Goal: Task Accomplishment & Management: Use online tool/utility

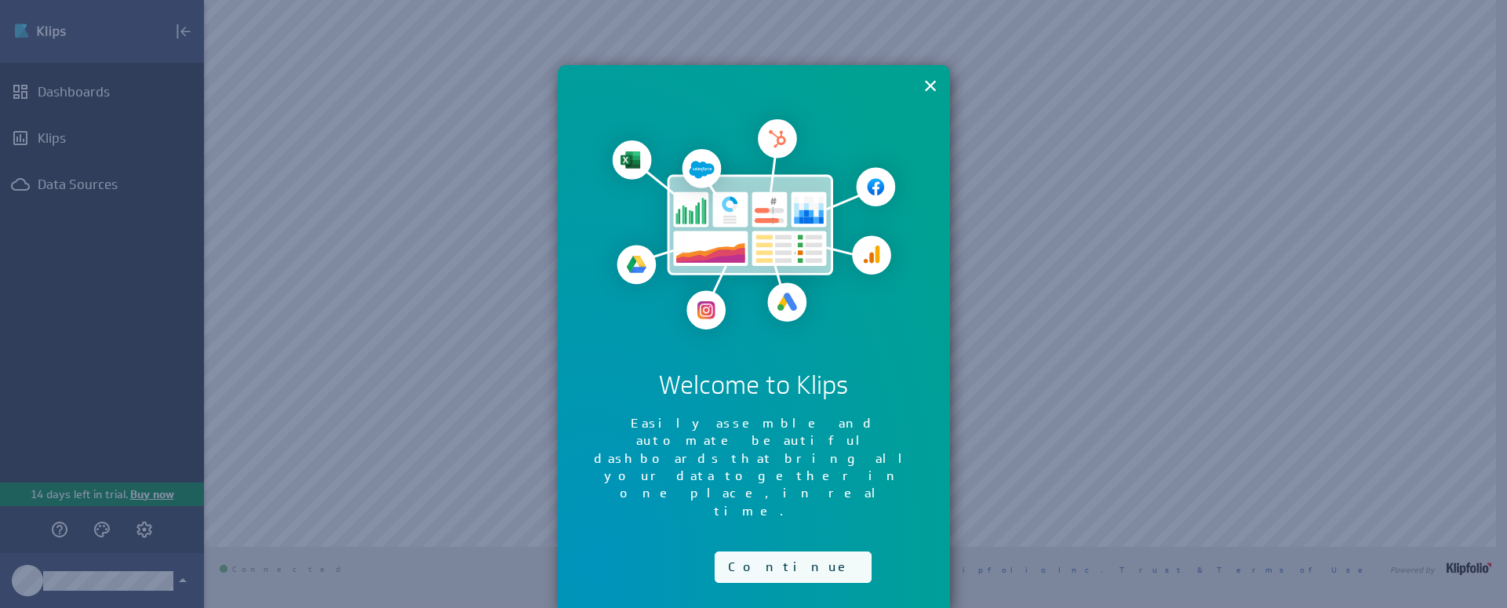
click at [769, 552] on button "Continue" at bounding box center [793, 567] width 157 height 31
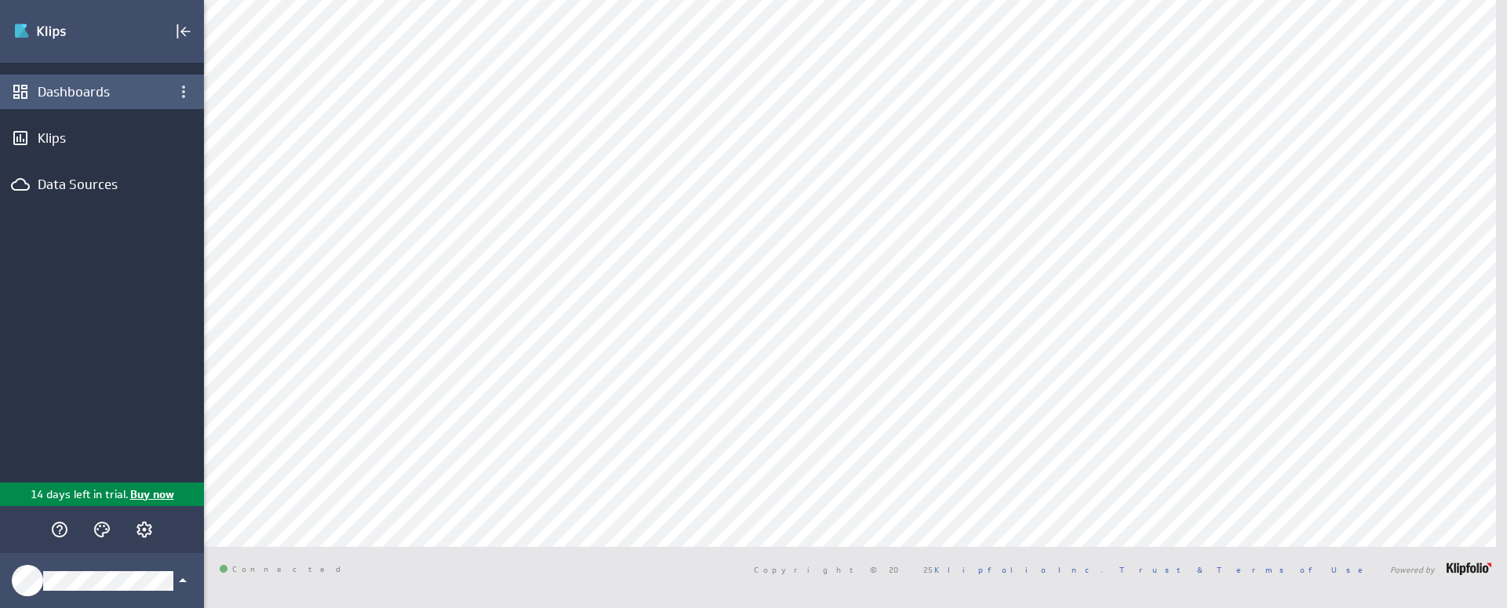
click at [96, 91] on div "Dashboards" at bounding box center [102, 91] width 129 height 17
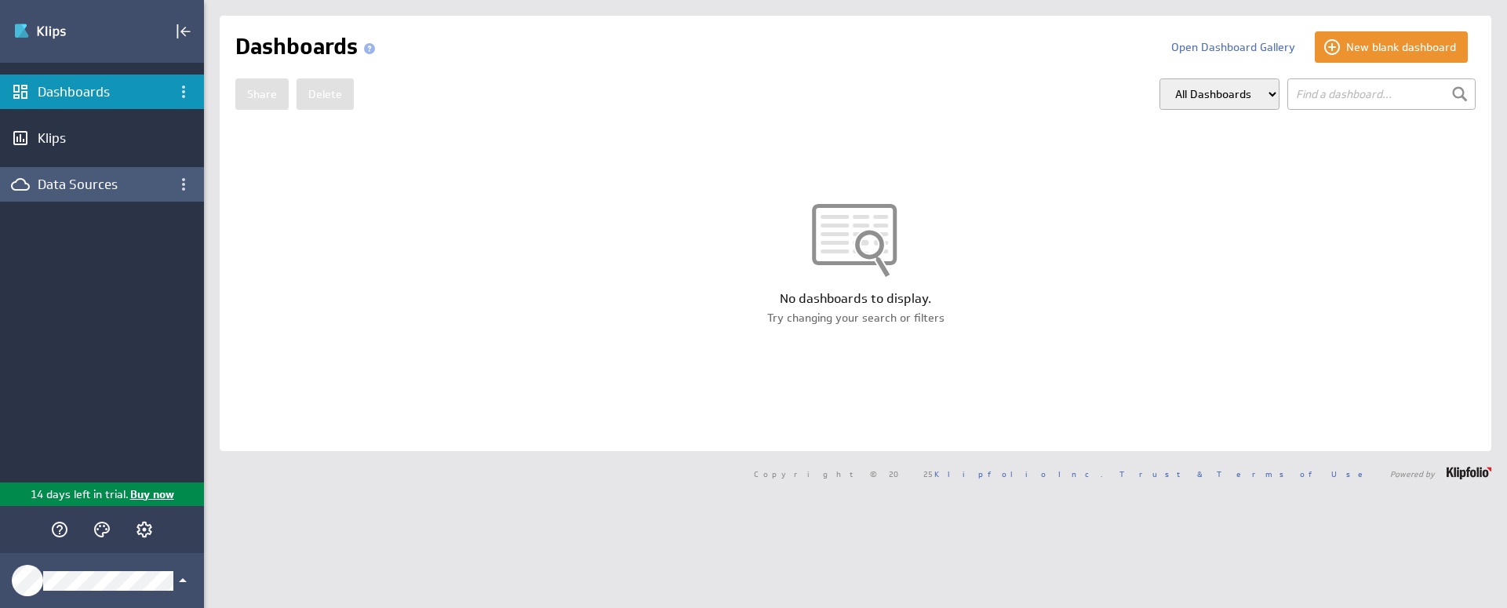
click at [118, 187] on div "Data Sources" at bounding box center [102, 184] width 129 height 17
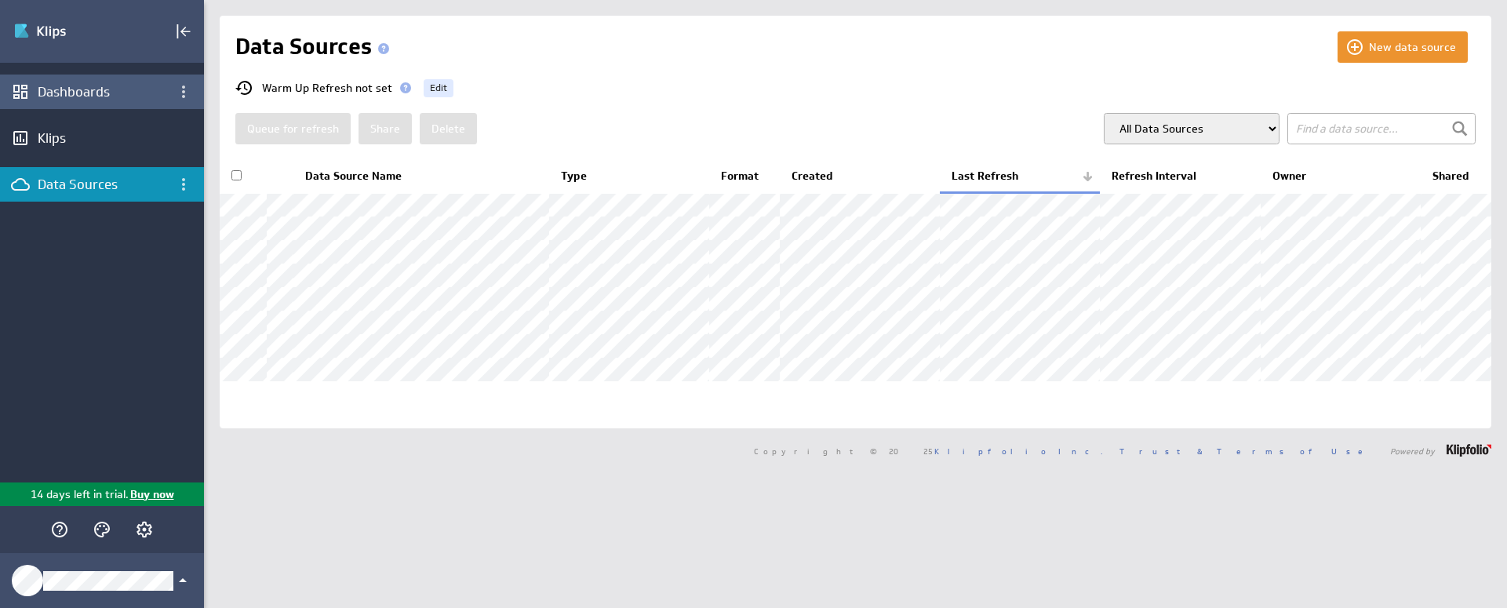
click at [94, 79] on div "Dashboards" at bounding box center [102, 92] width 204 height 35
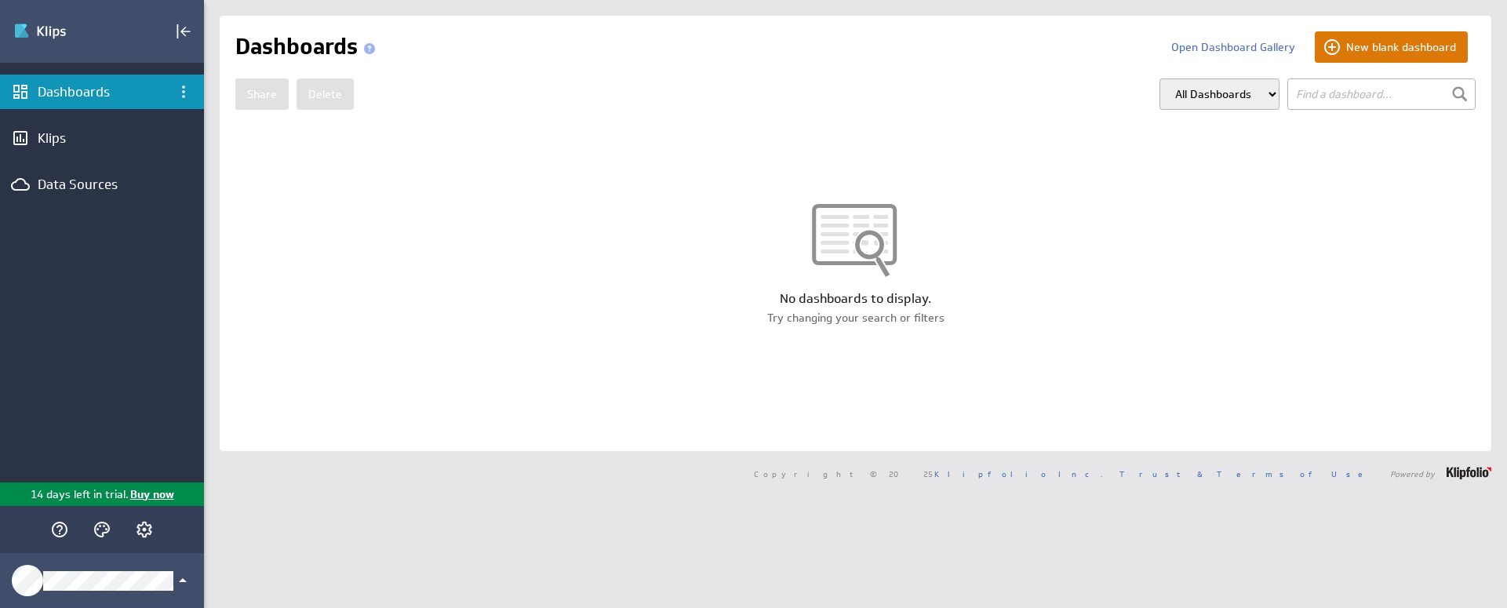
click at [1363, 44] on button "New blank dashboard" at bounding box center [1391, 46] width 153 height 31
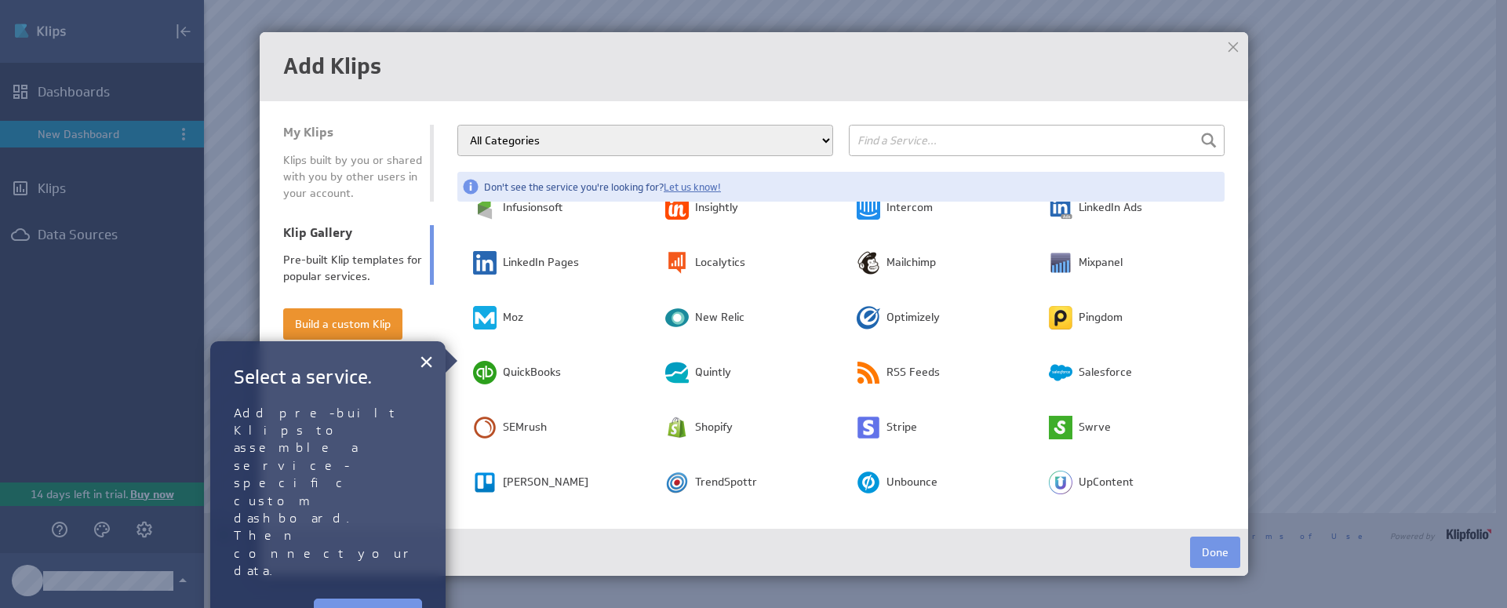
scroll to position [349, 0]
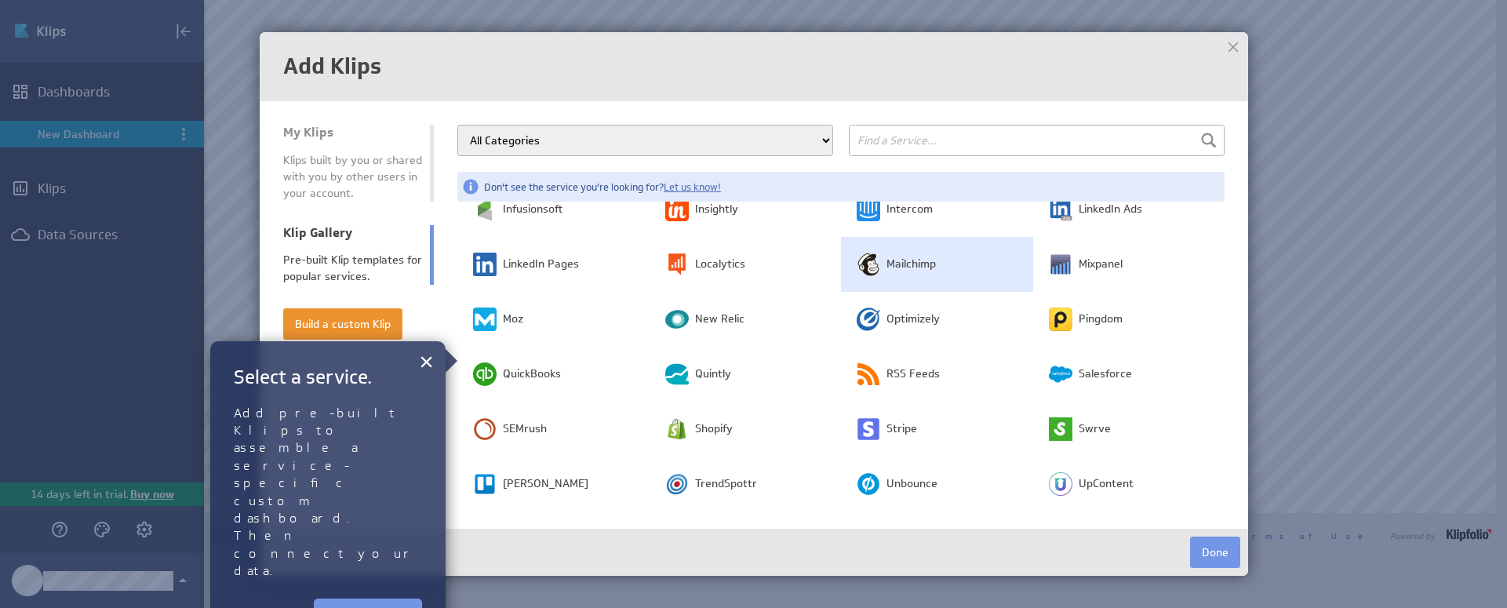
click at [875, 260] on td "Mailchimp" at bounding box center [937, 264] width 192 height 55
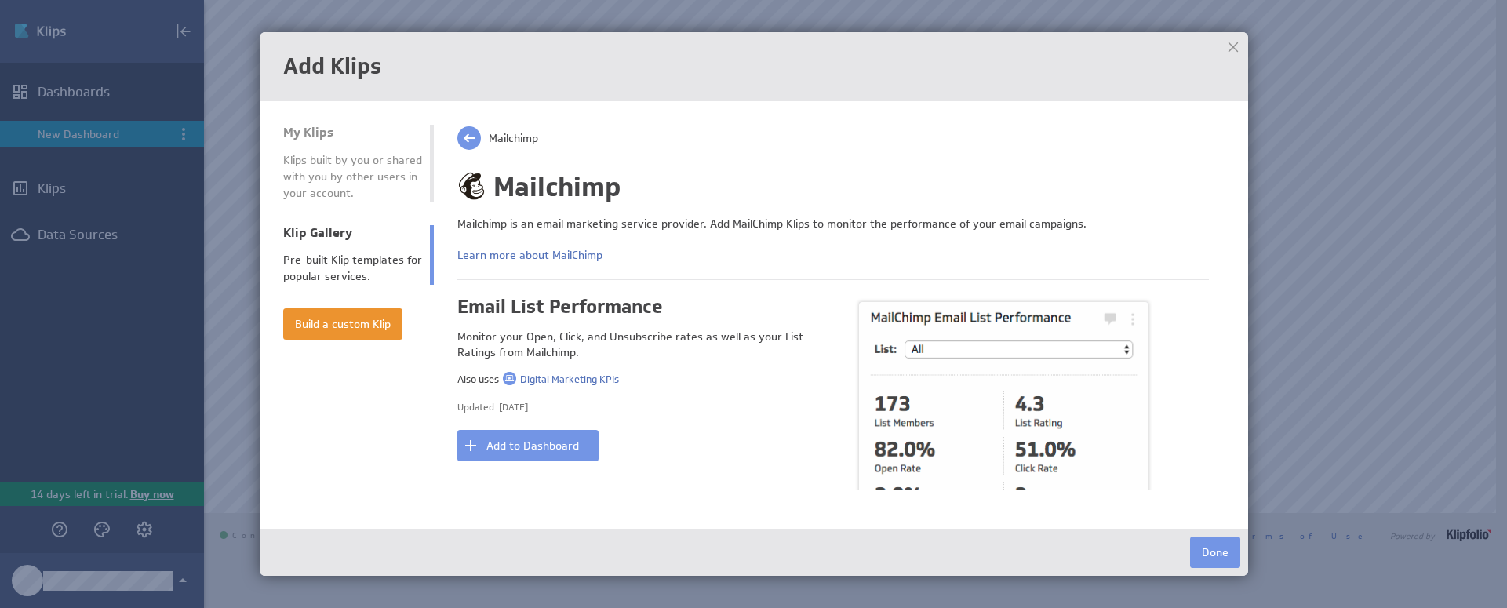
click at [563, 382] on span "Digital Marketing KPIs" at bounding box center [569, 379] width 99 height 13
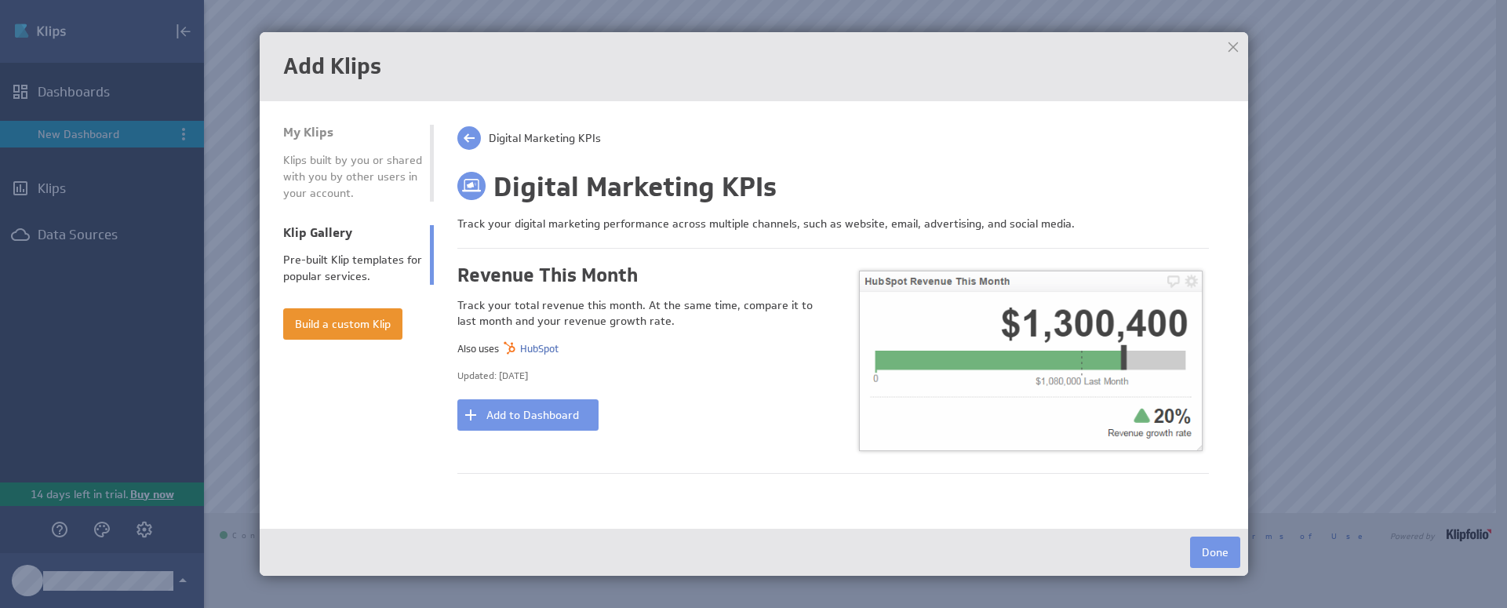
click at [475, 144] on span at bounding box center [469, 138] width 24 height 24
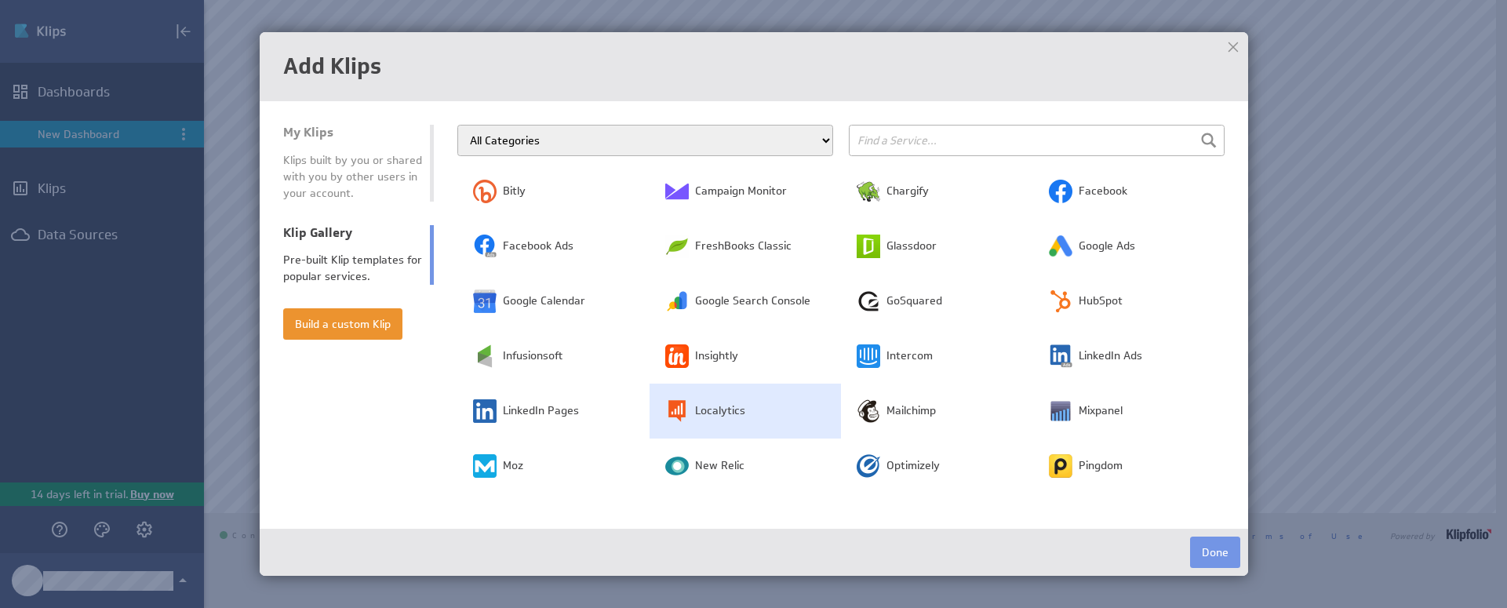
scroll to position [183, 0]
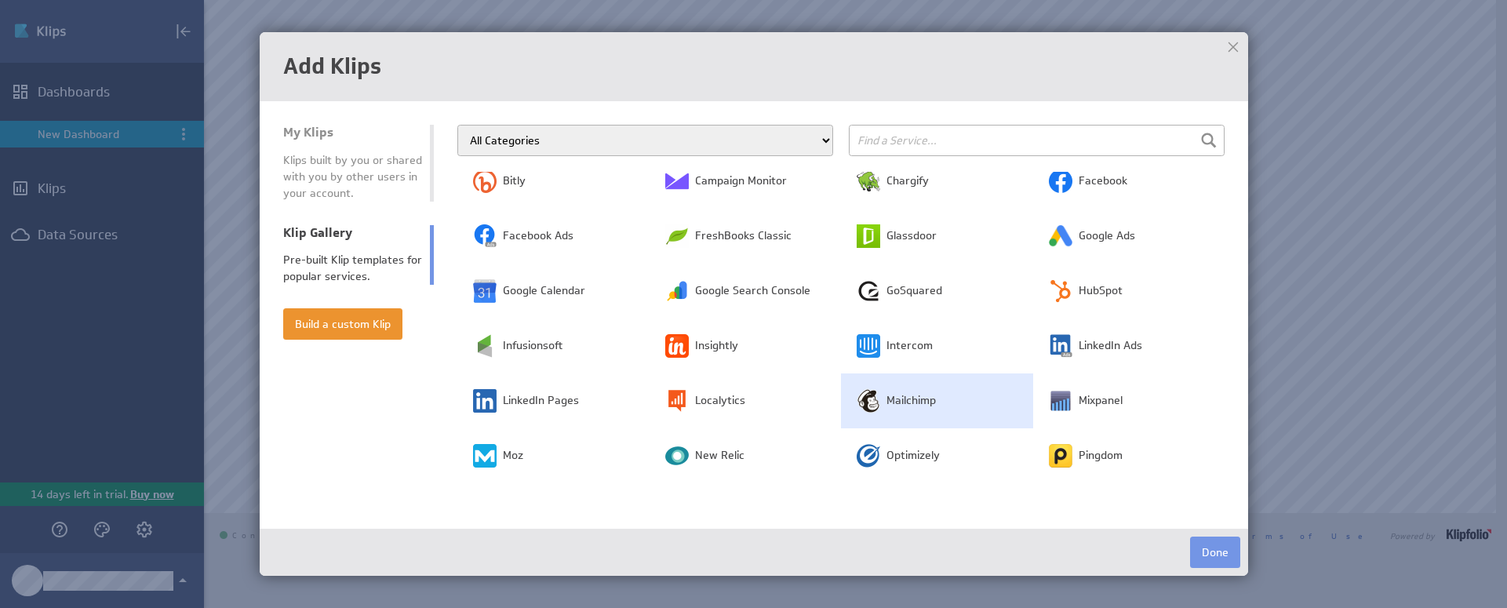
click at [887, 398] on span "Mailchimp" at bounding box center [911, 401] width 49 height 16
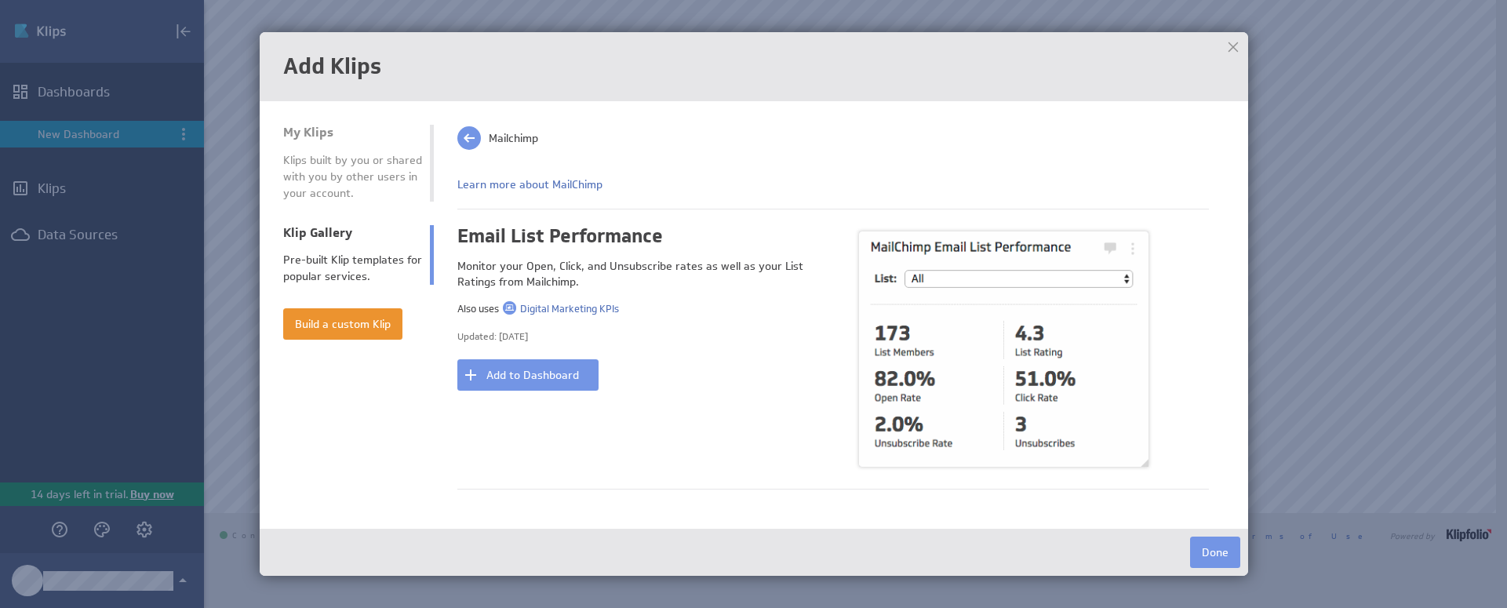
scroll to position [70, 0]
click at [516, 370] on button "Add to Dashboard" at bounding box center [527, 375] width 141 height 31
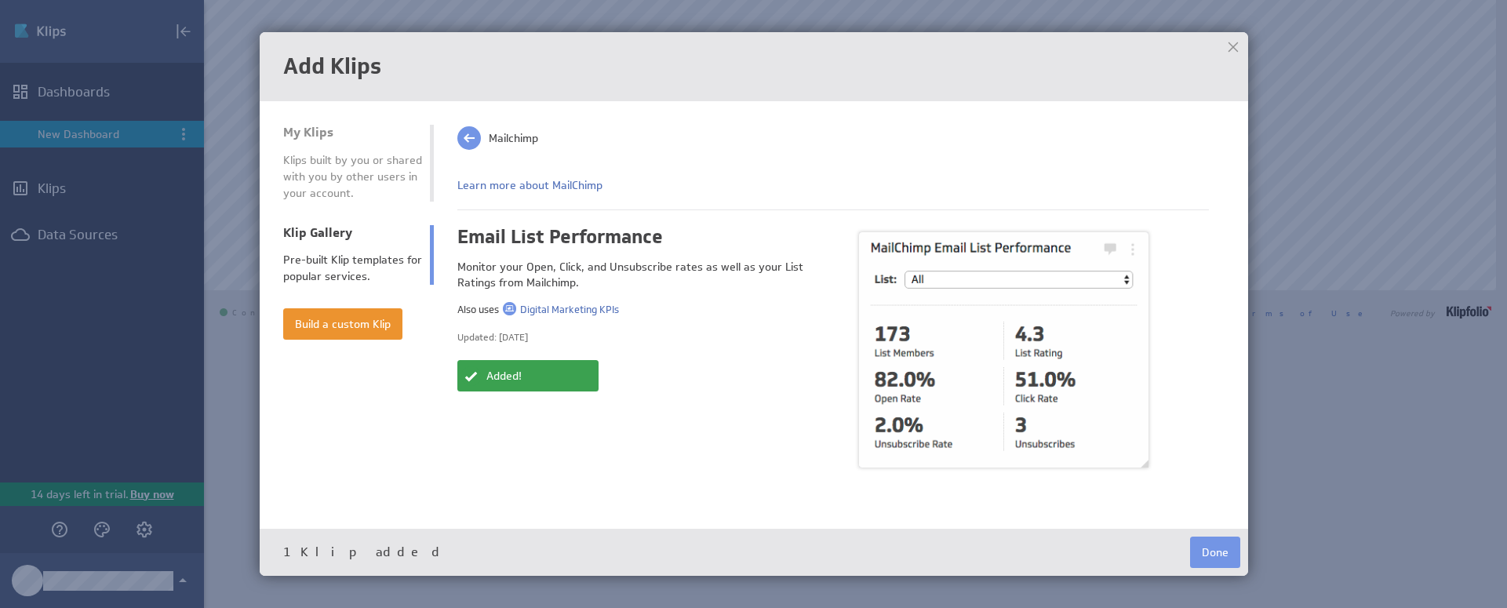
click at [471, 139] on span at bounding box center [469, 138] width 24 height 24
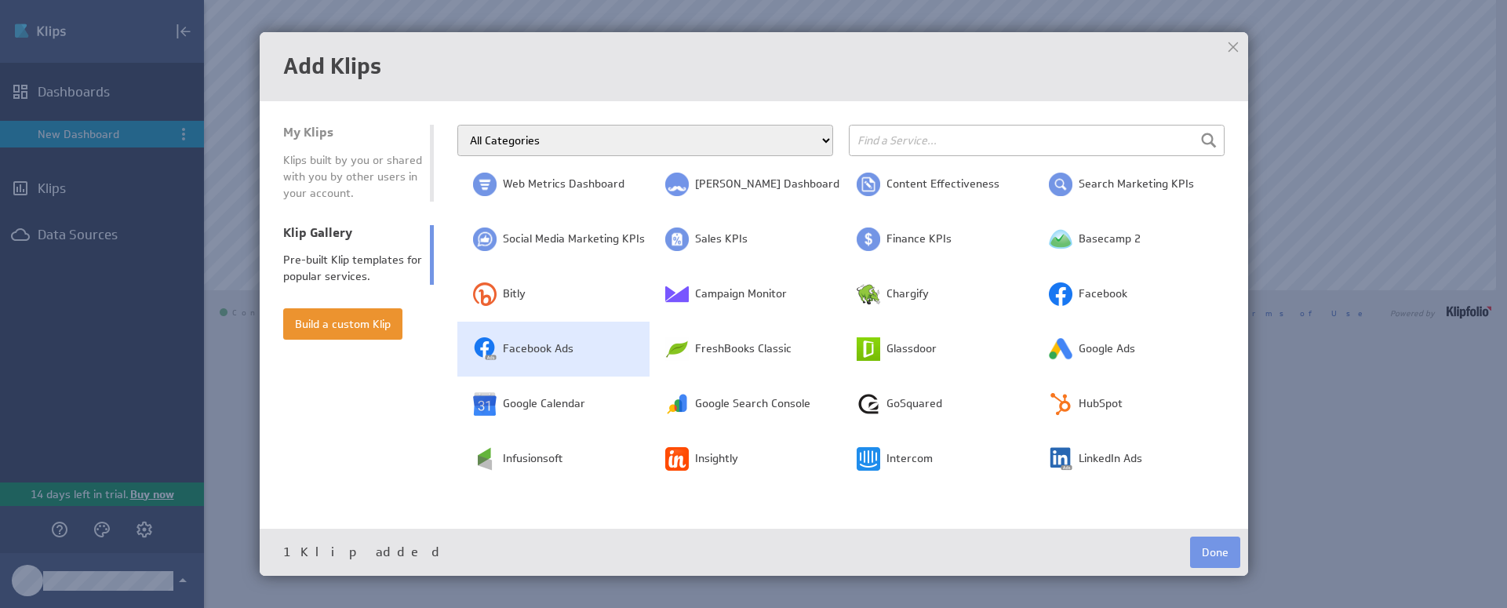
scroll to position [0, 0]
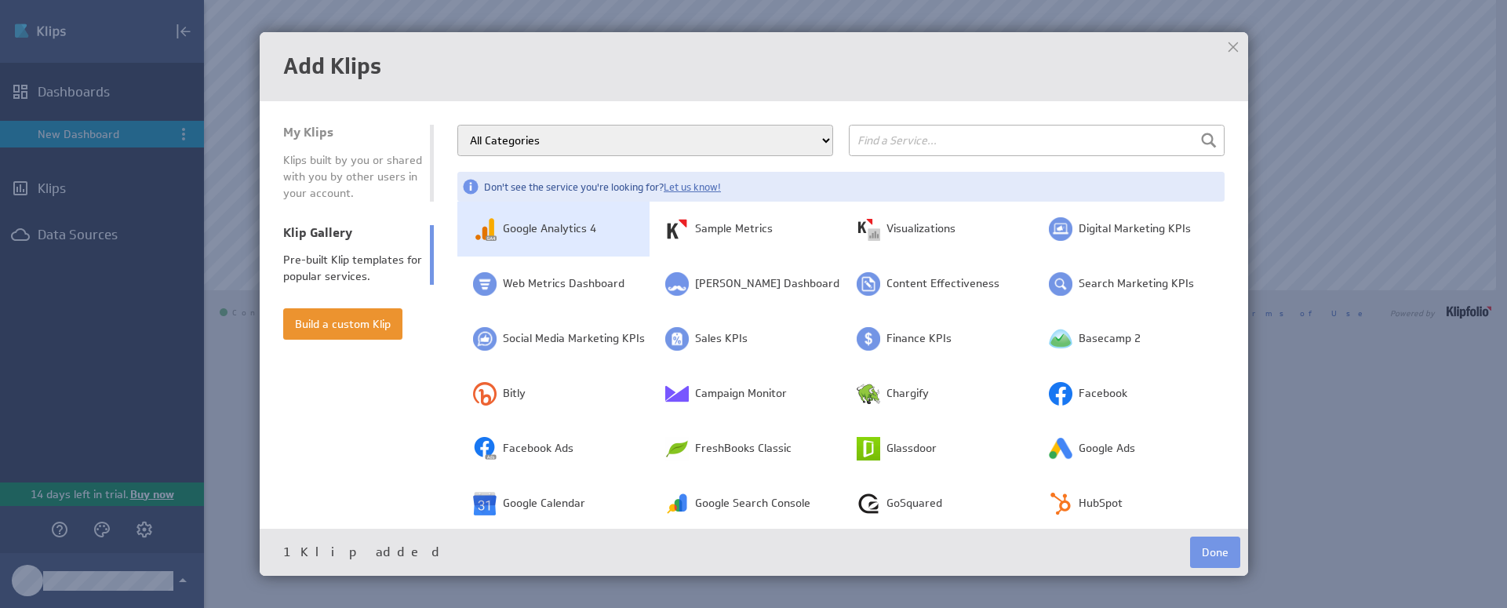
click at [570, 227] on span "Google Analytics 4" at bounding box center [549, 229] width 93 height 16
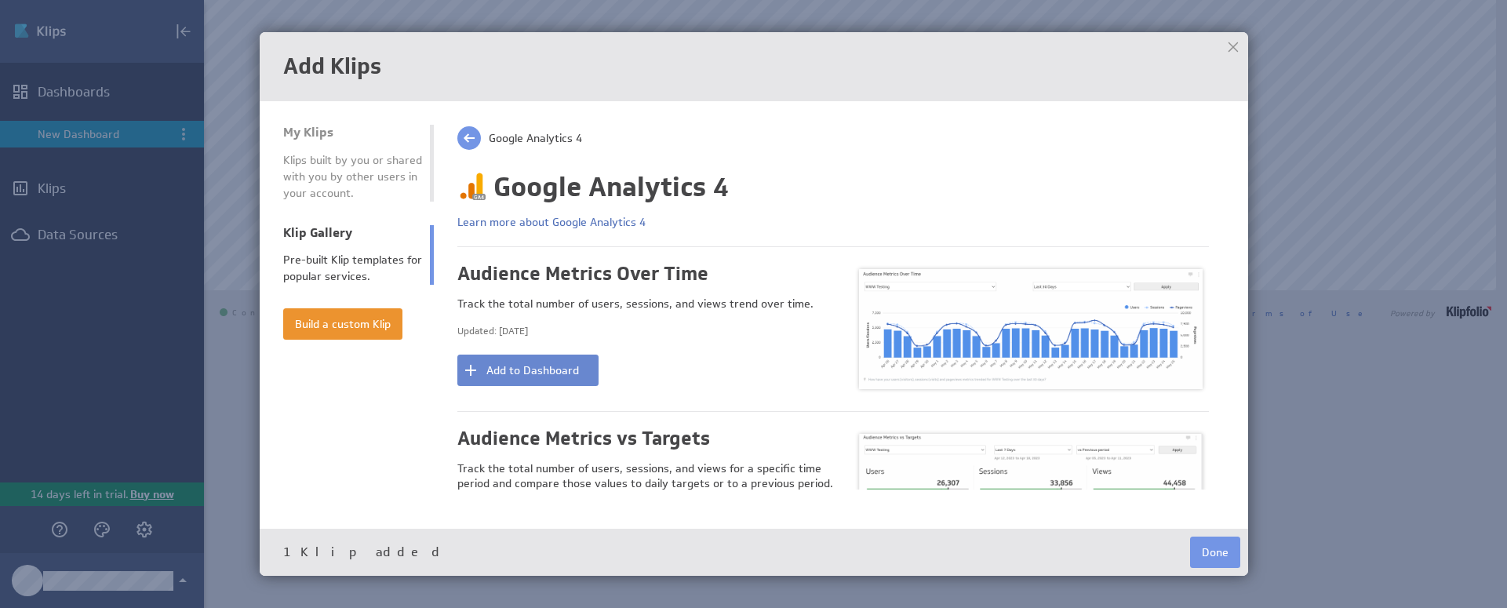
click at [551, 363] on button "Add to Dashboard" at bounding box center [527, 370] width 141 height 31
click at [472, 138] on span at bounding box center [469, 138] width 24 height 24
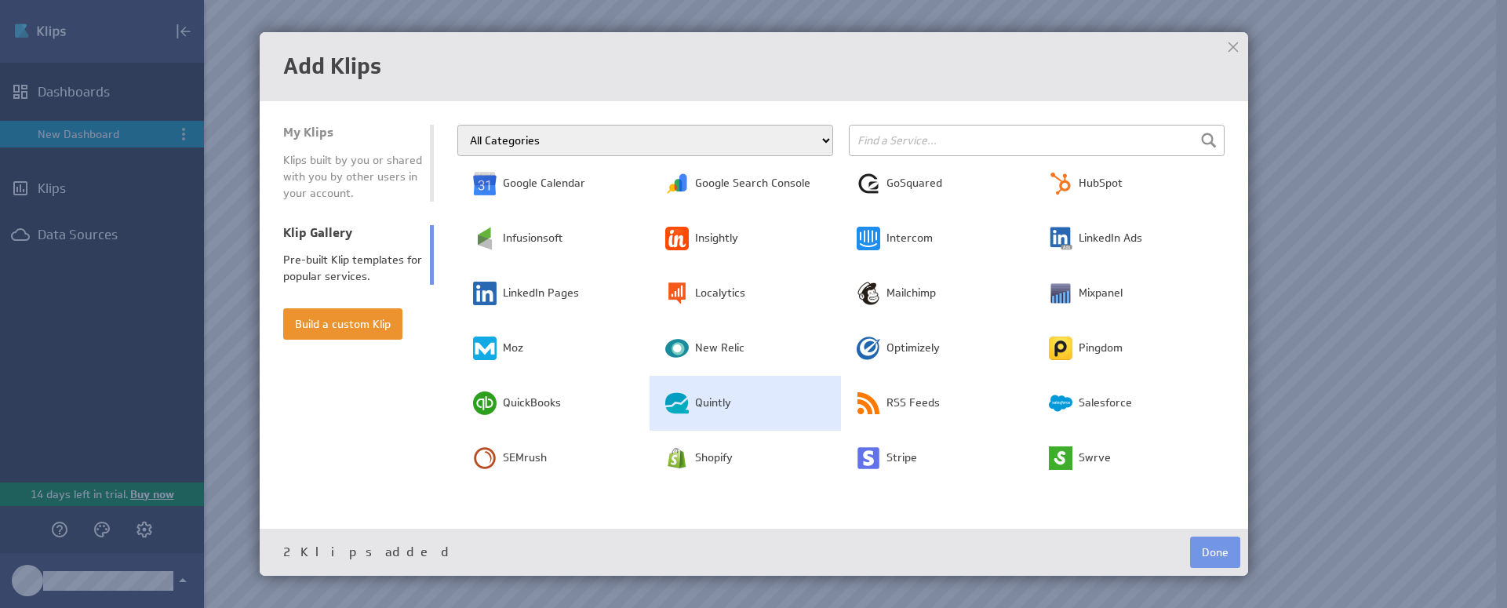
scroll to position [330, 0]
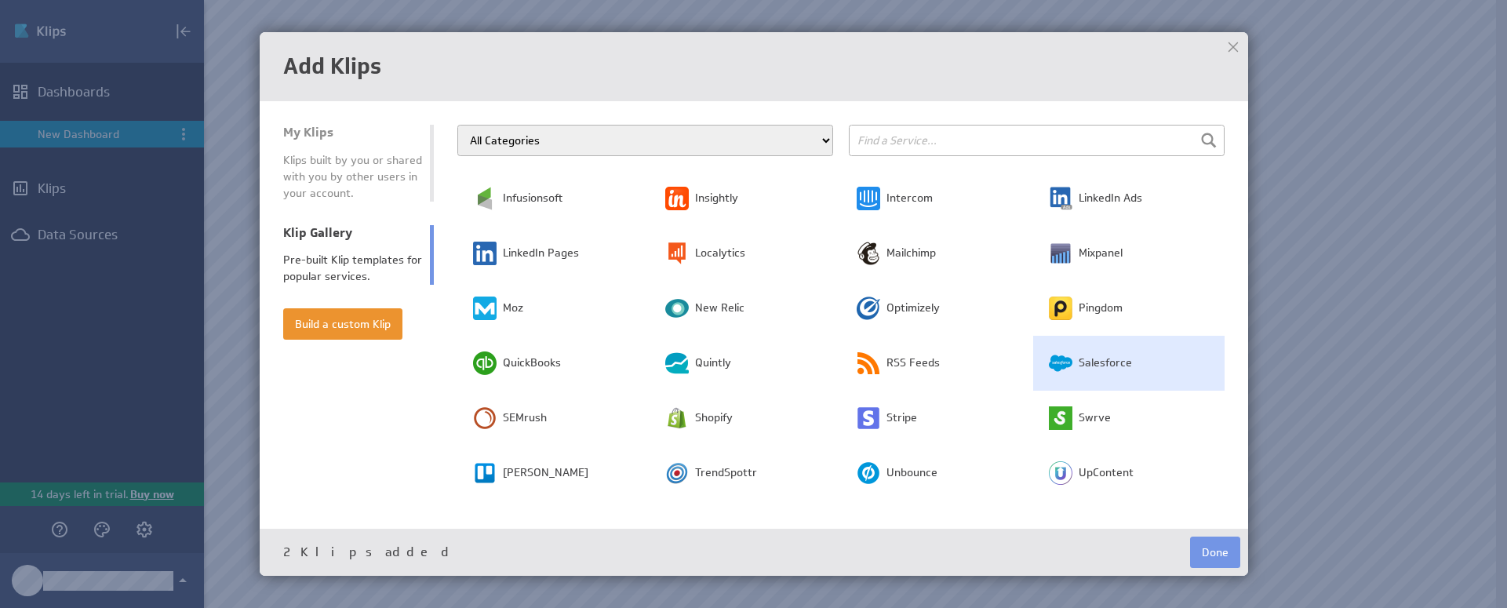
click at [1053, 354] on img at bounding box center [1061, 364] width 24 height 24
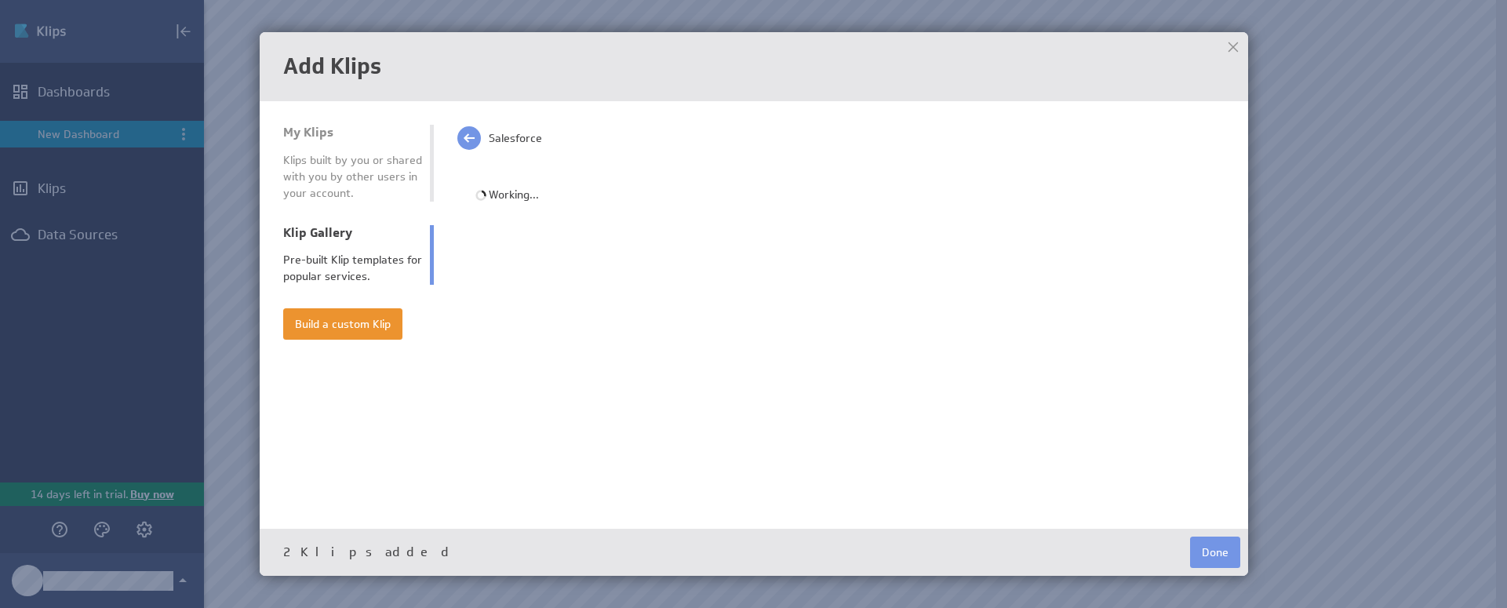
scroll to position [0, 0]
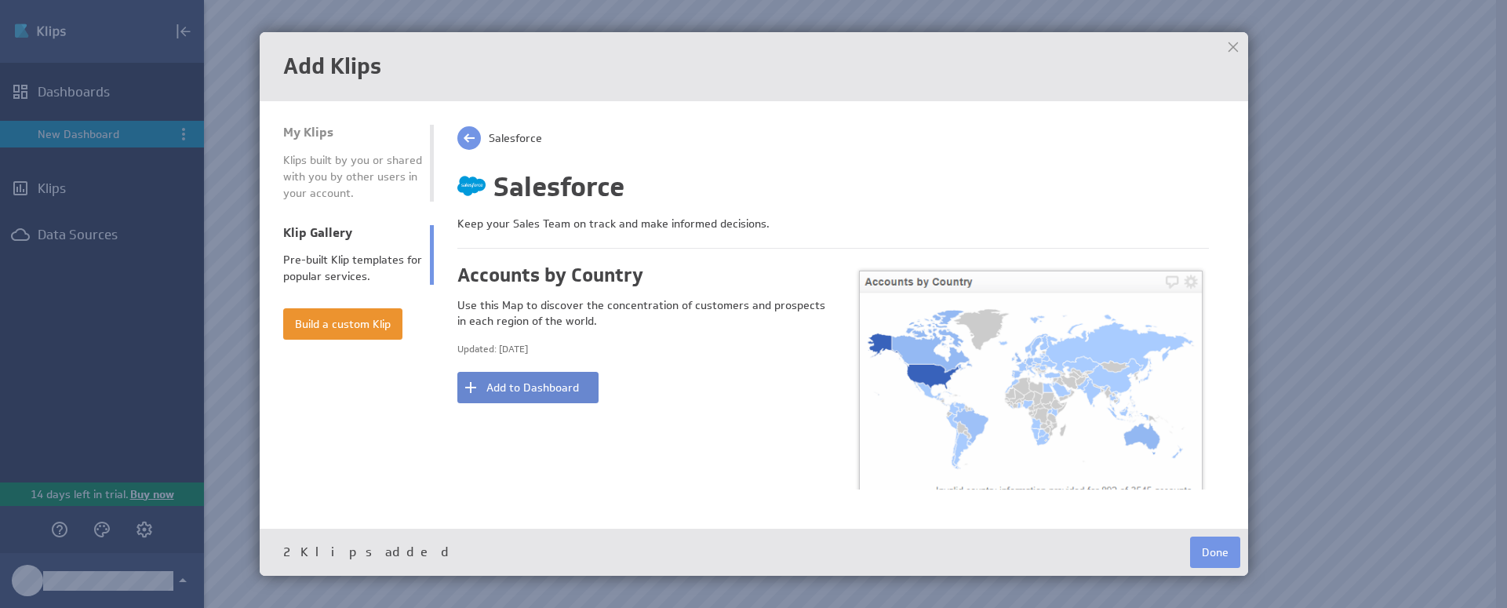
click at [556, 388] on button "Add to Dashboard" at bounding box center [527, 387] width 141 height 31
click at [465, 132] on span at bounding box center [469, 138] width 24 height 24
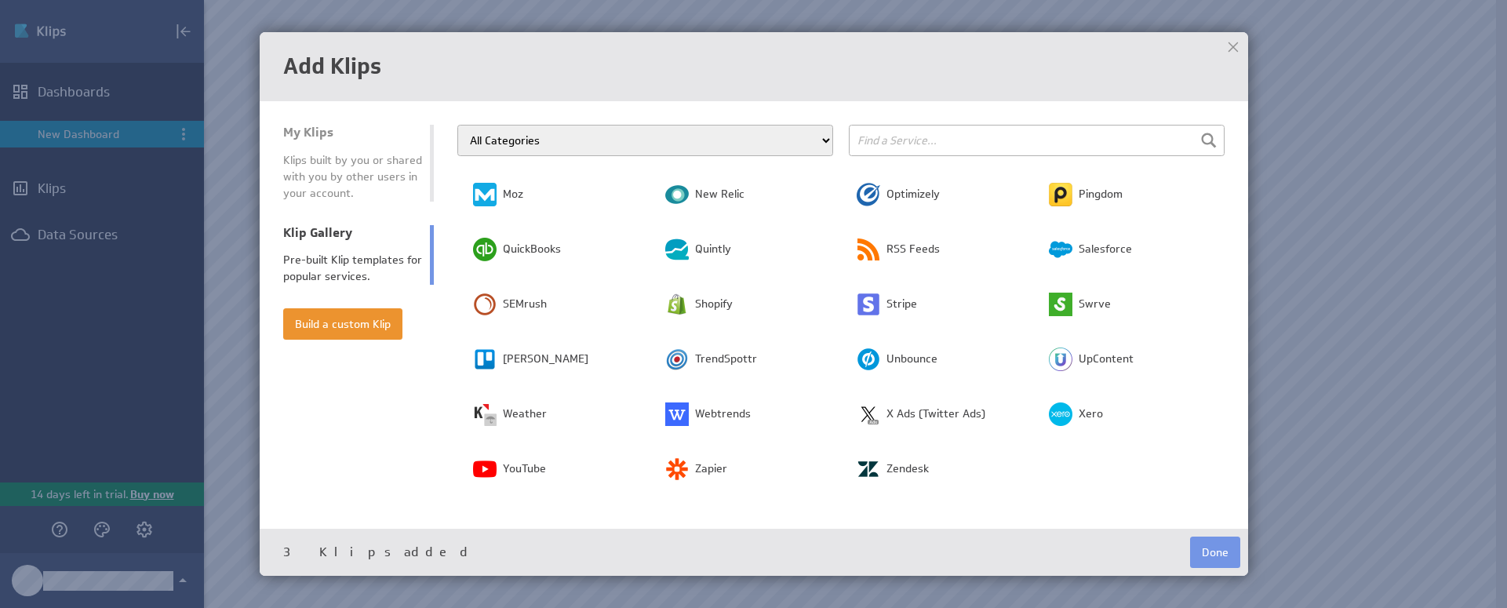
scroll to position [451, 0]
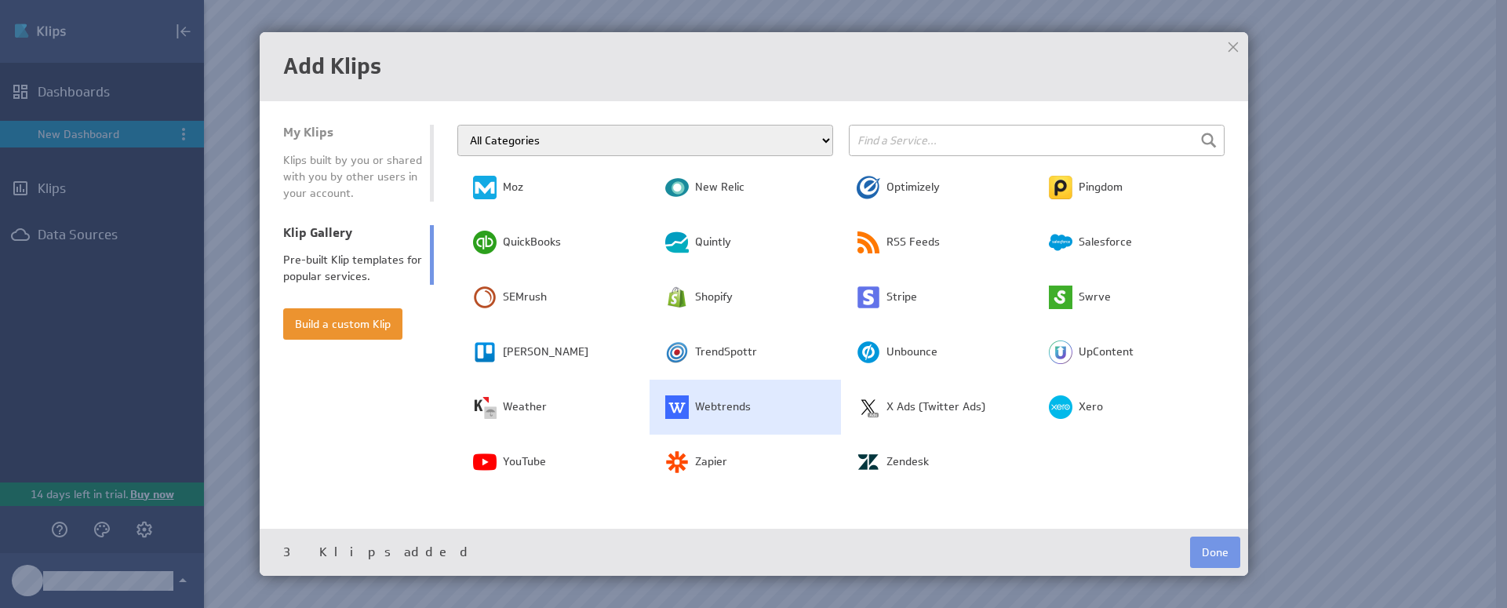
click at [709, 395] on td "Webtrends" at bounding box center [746, 407] width 192 height 55
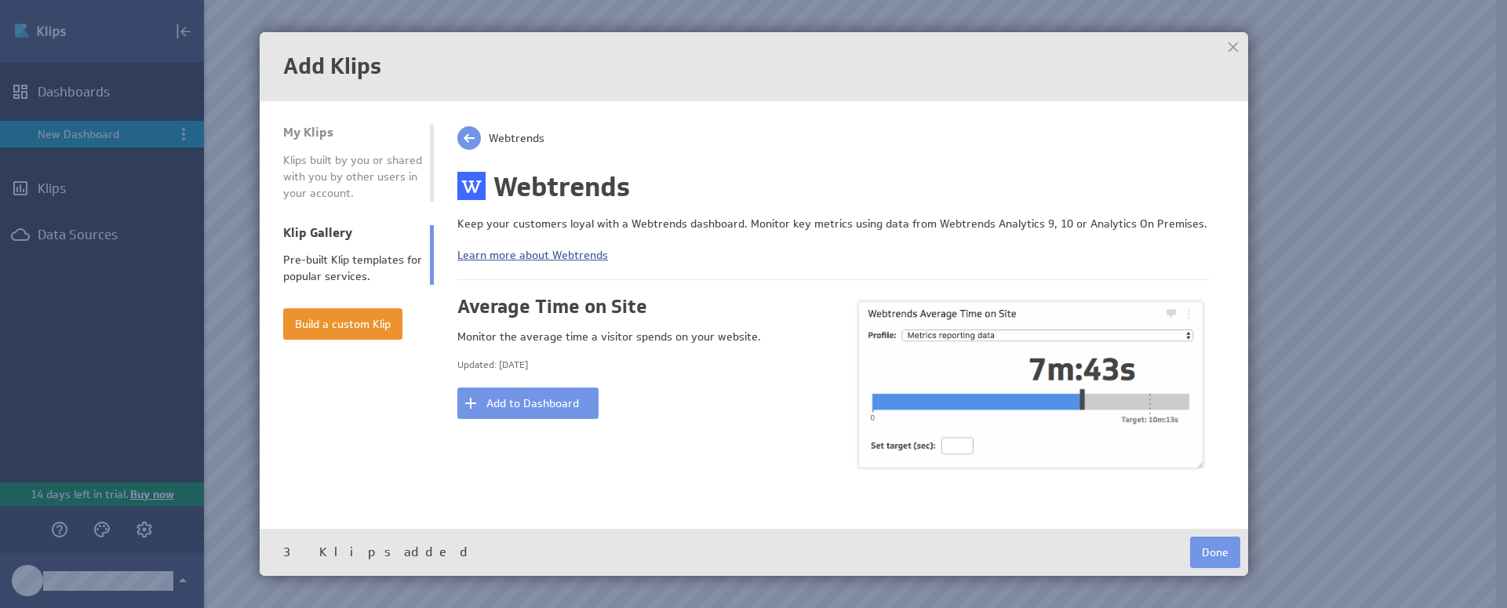
click at [583, 250] on link "Learn more about Webtrends" at bounding box center [532, 255] width 151 height 14
click at [465, 138] on span at bounding box center [469, 138] width 24 height 24
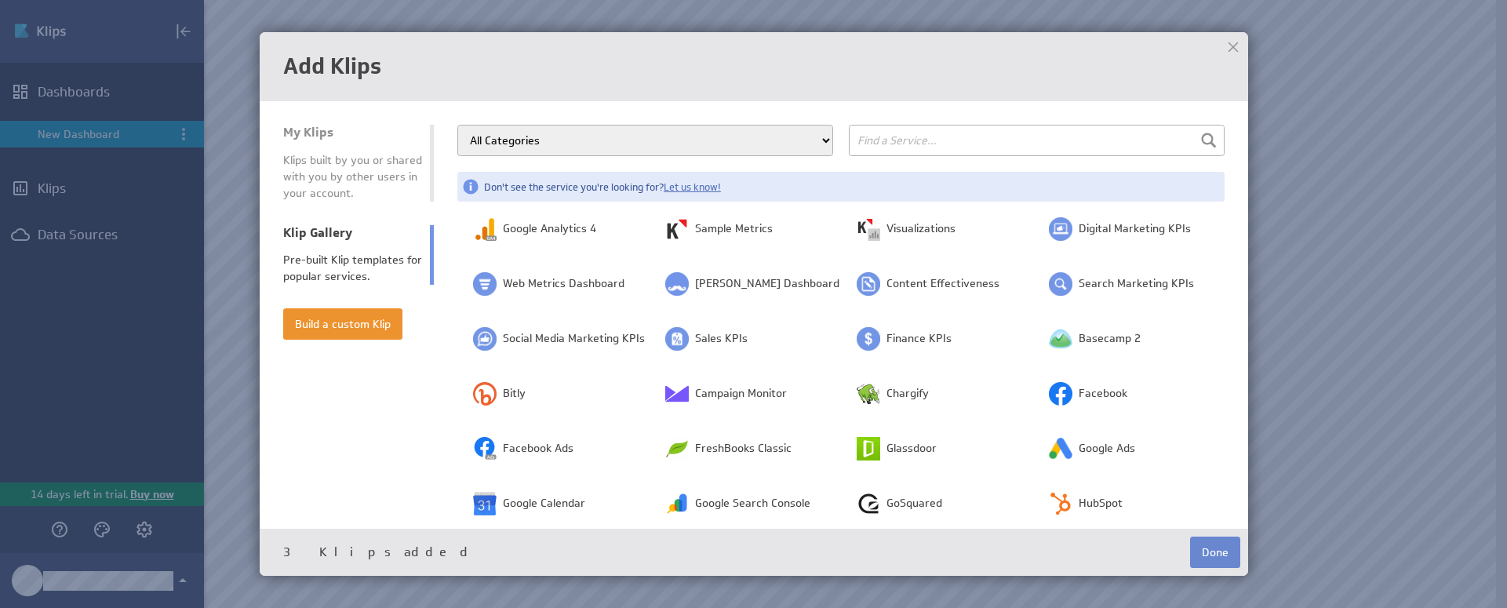
click at [1221, 548] on button "Done" at bounding box center [1215, 552] width 50 height 31
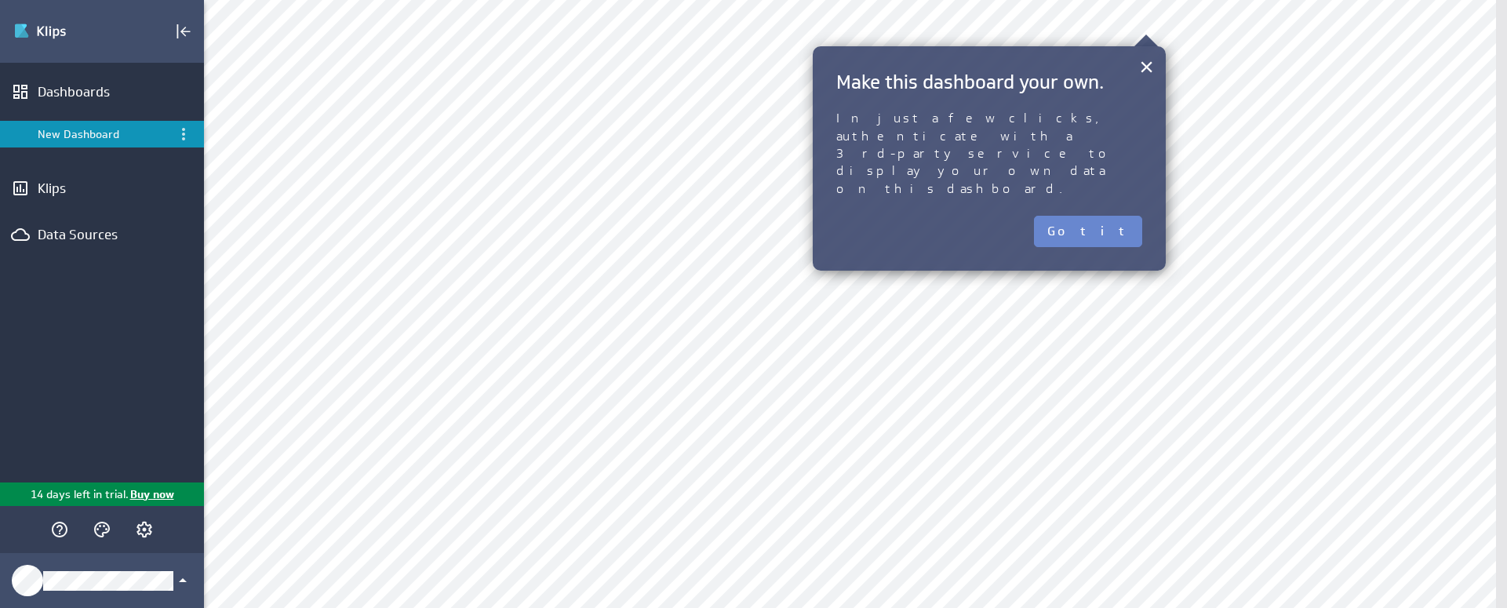
click at [1103, 216] on button "Got it" at bounding box center [1088, 231] width 108 height 31
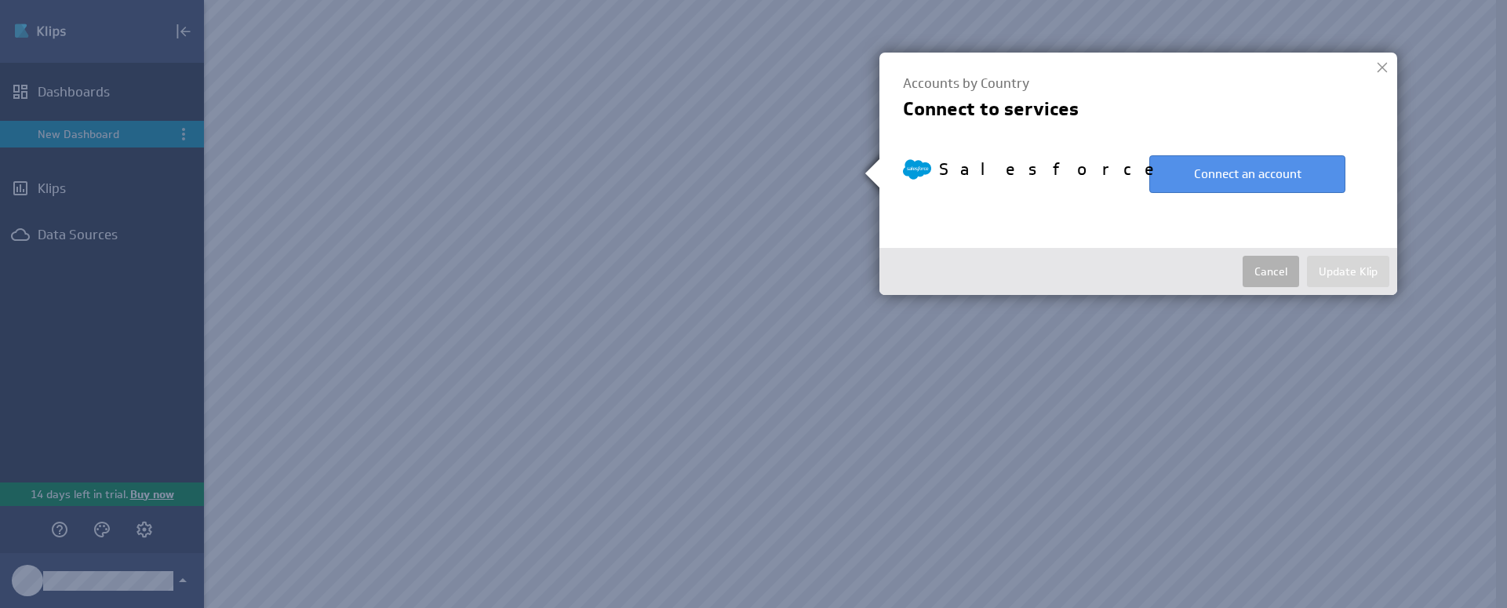
click at [925, 370] on div at bounding box center [753, 304] width 1507 height 608
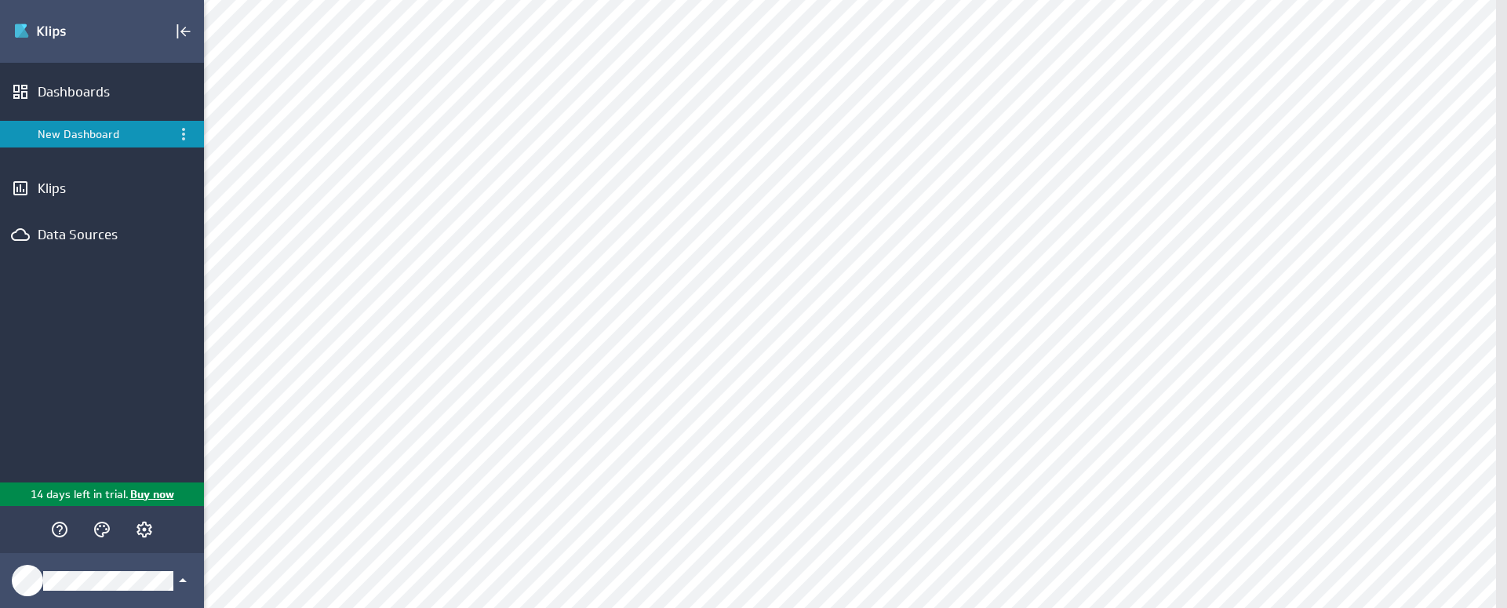
scroll to position [271, 0]
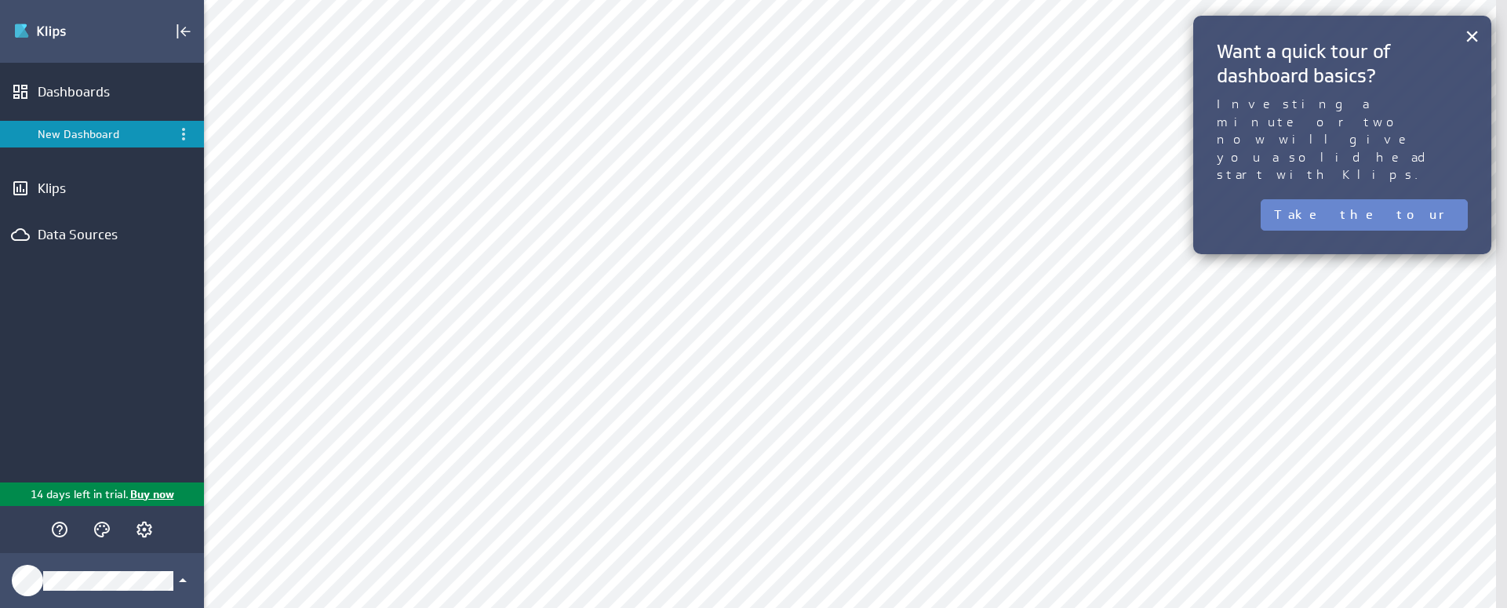
click at [1419, 199] on button "Take the tour" at bounding box center [1364, 214] width 207 height 31
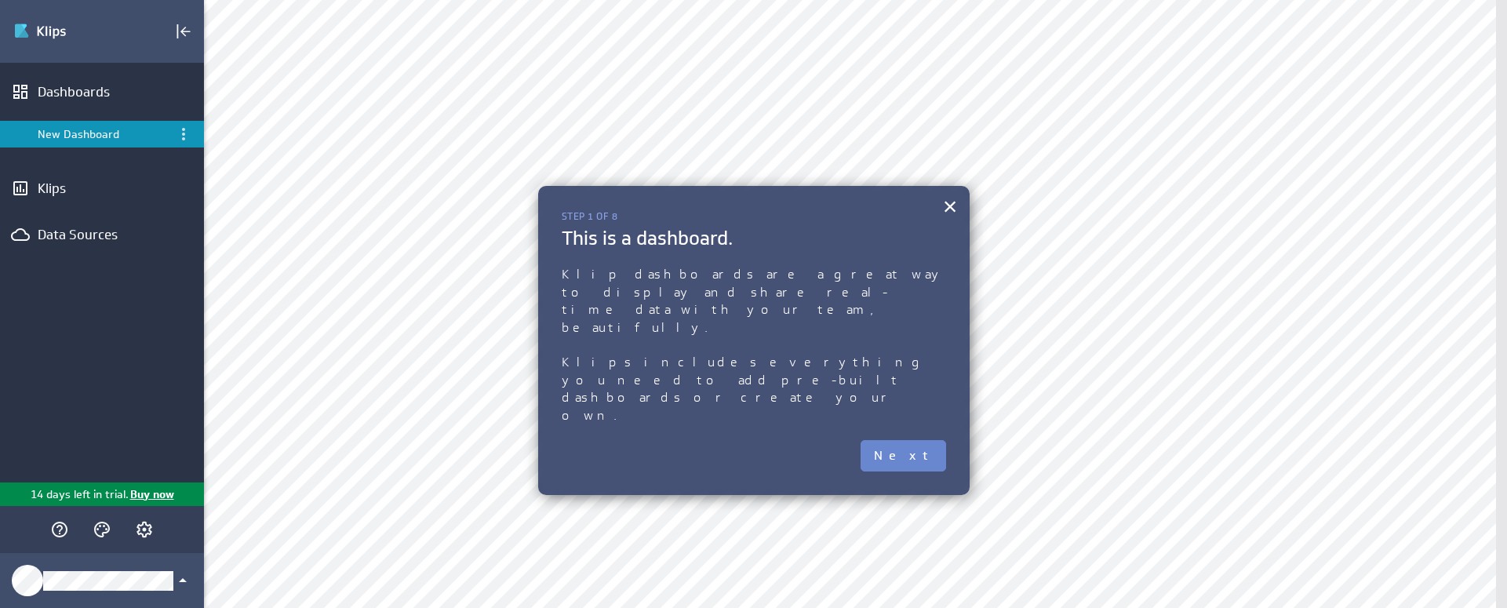
click at [907, 440] on button "Next" at bounding box center [904, 455] width 86 height 31
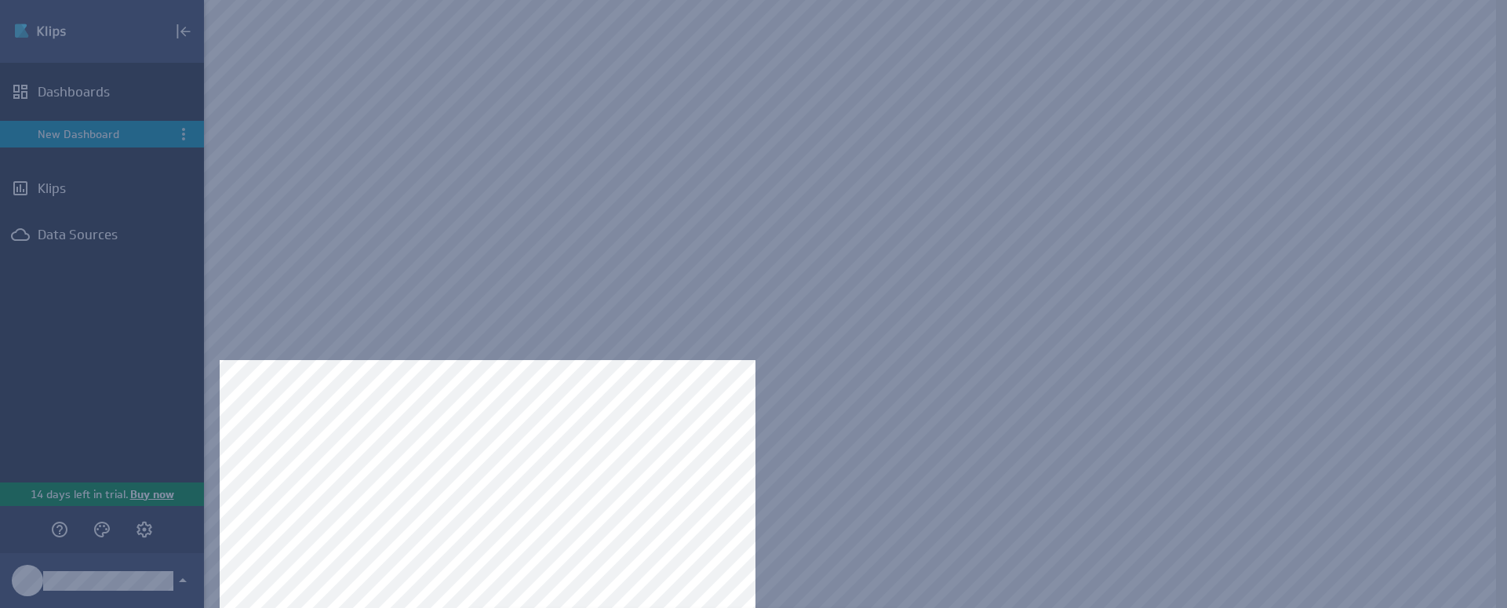
scroll to position [249, 0]
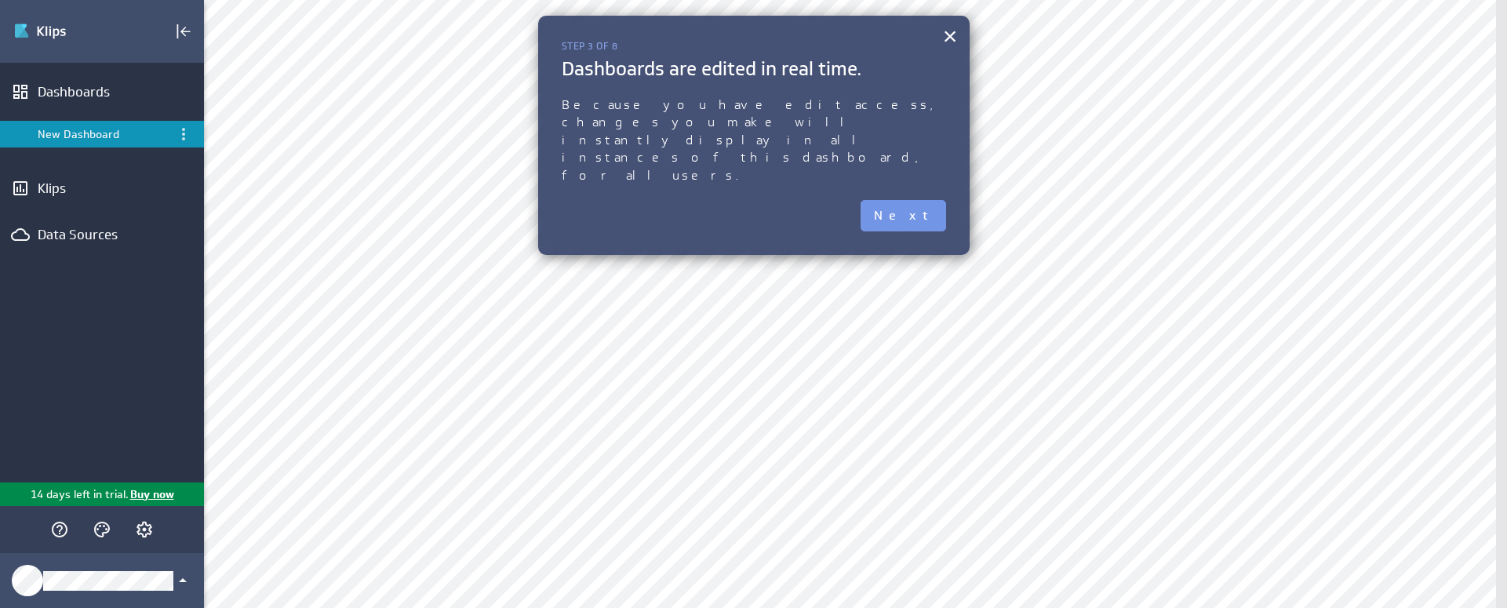
scroll to position [0, 0]
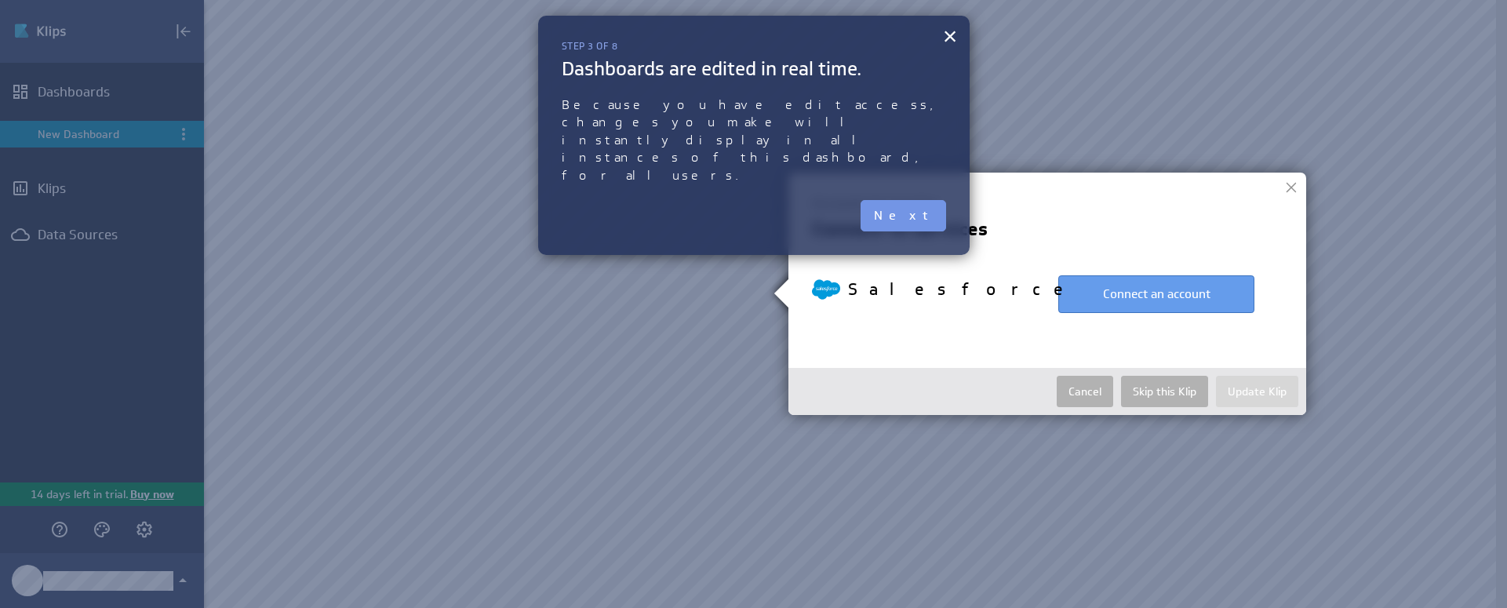
click at [1112, 286] on button "Connect an account" at bounding box center [1156, 294] width 196 height 38
click at [953, 32] on button "×" at bounding box center [950, 35] width 15 height 31
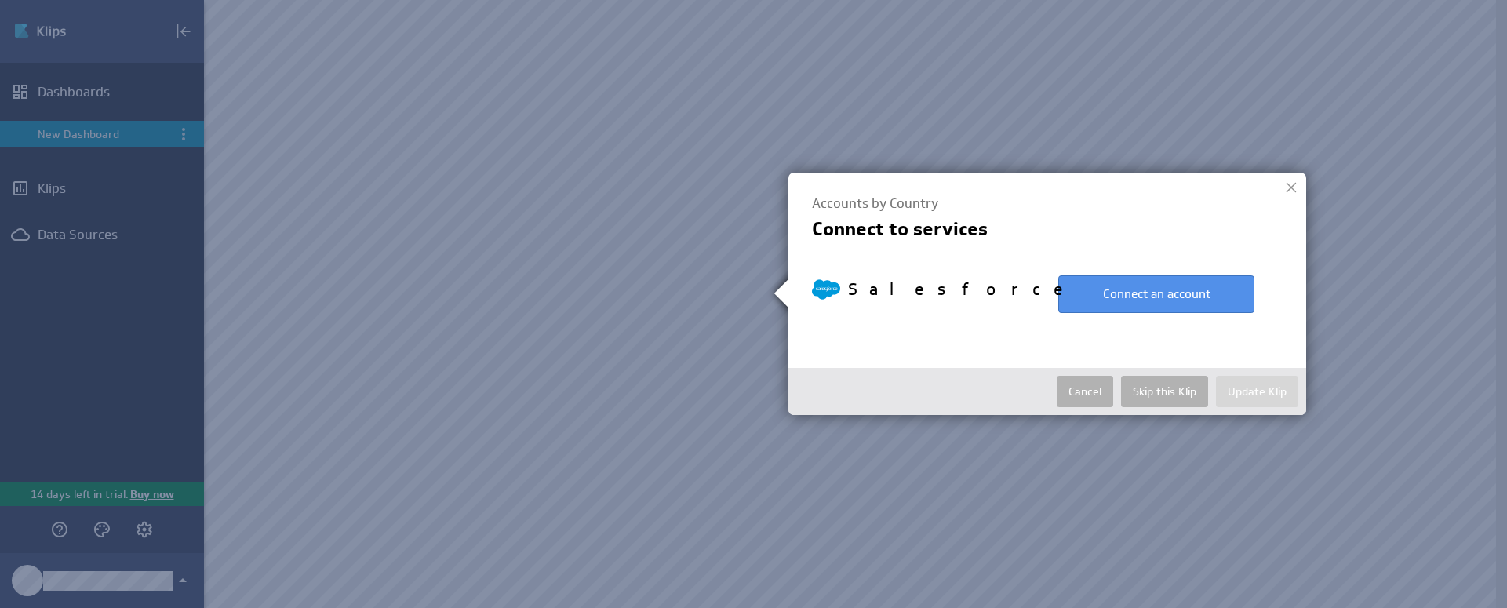
click at [643, 529] on div at bounding box center [753, 304] width 1507 height 608
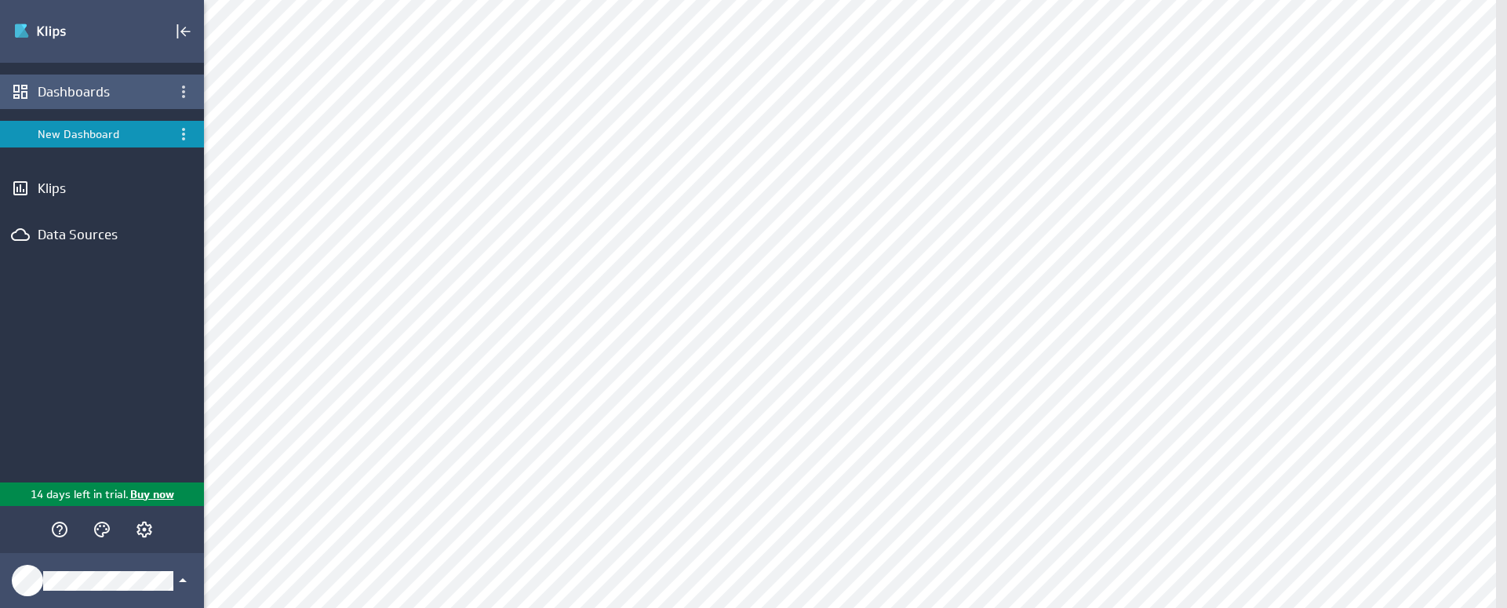
click at [73, 89] on div "Dashboards" at bounding box center [102, 91] width 129 height 17
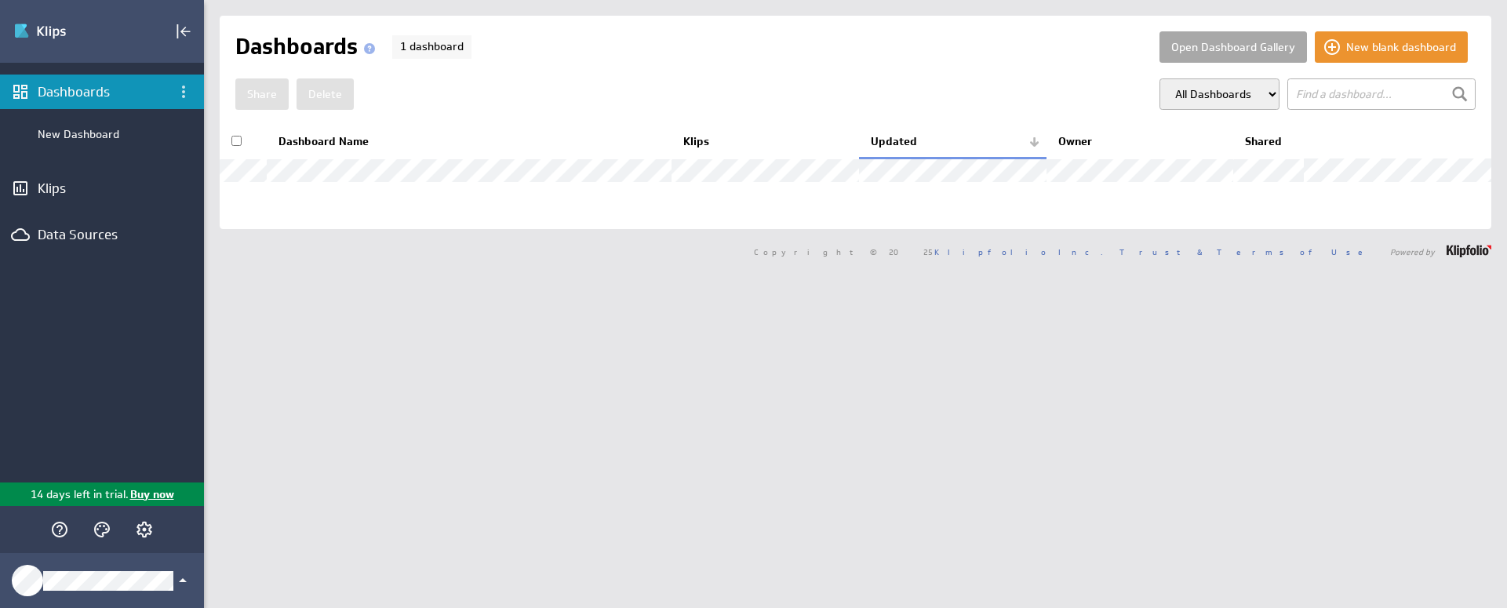
click at [1216, 48] on button "Open Dashboard Gallery" at bounding box center [1234, 46] width 148 height 31
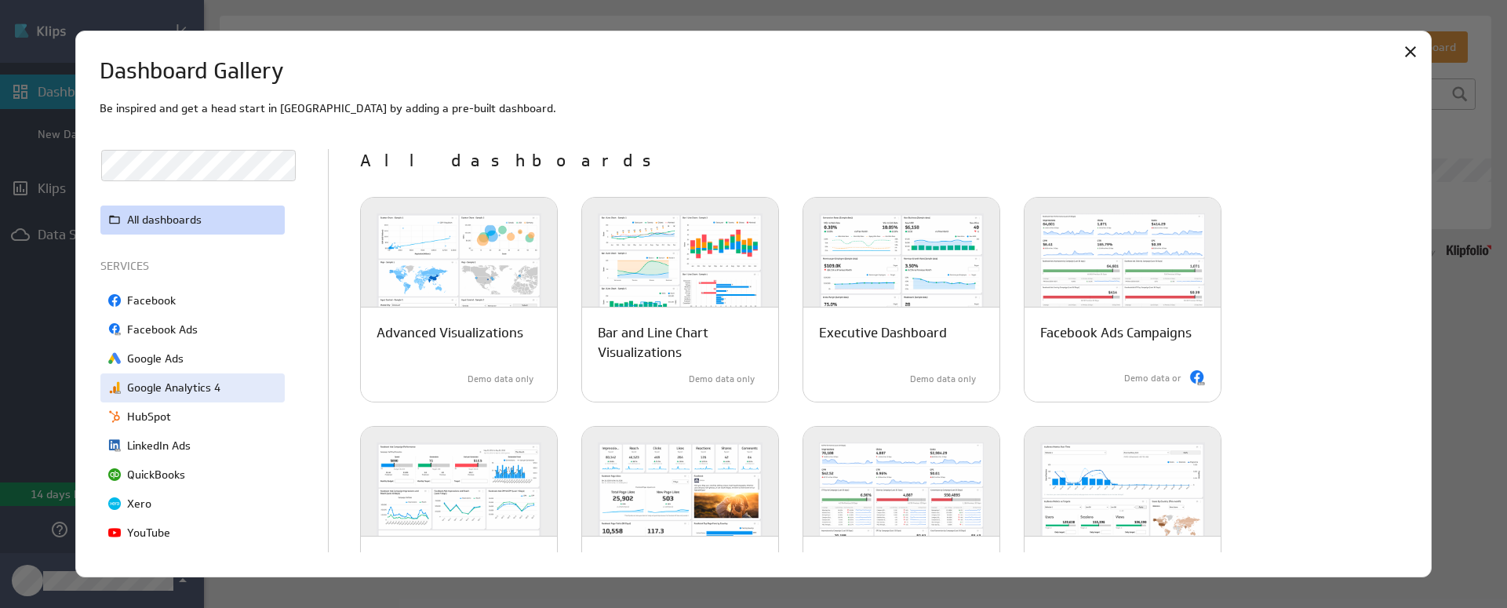
click at [210, 390] on p "Google Analytics 4" at bounding box center [173, 388] width 93 height 16
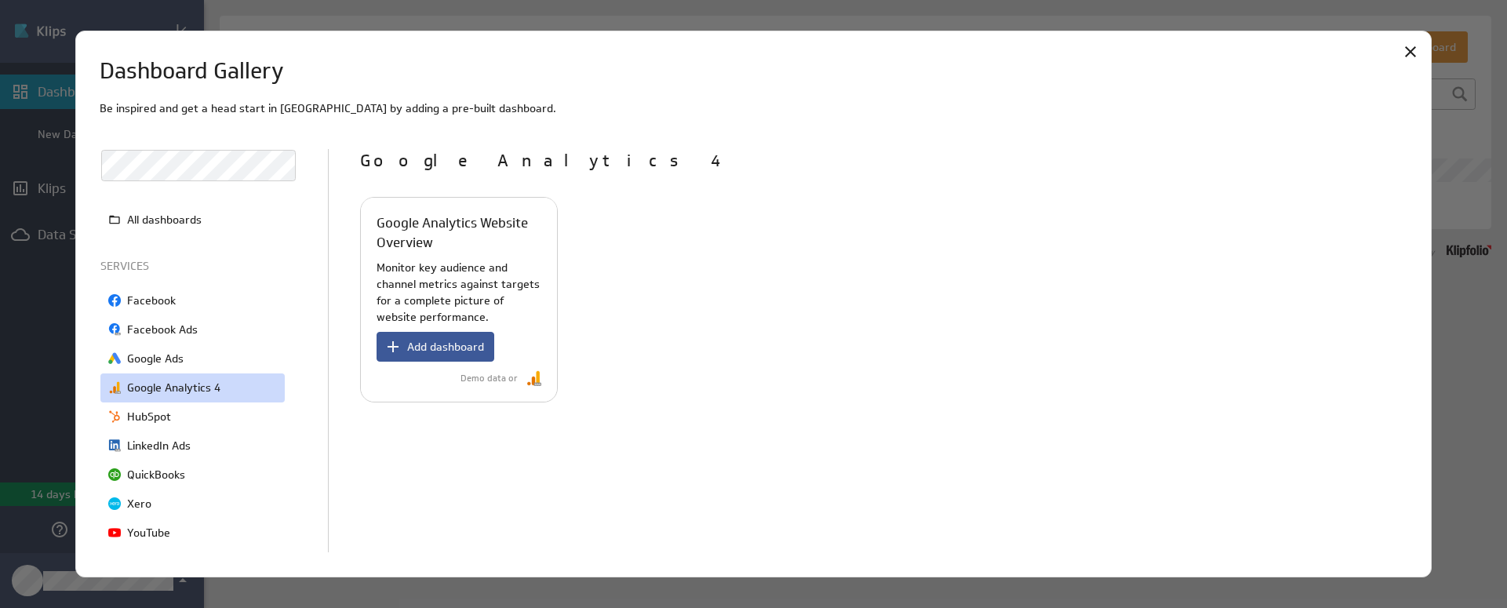
click at [443, 341] on span "Add dashboard" at bounding box center [445, 347] width 77 height 14
